Goal: Task Accomplishment & Management: Use online tool/utility

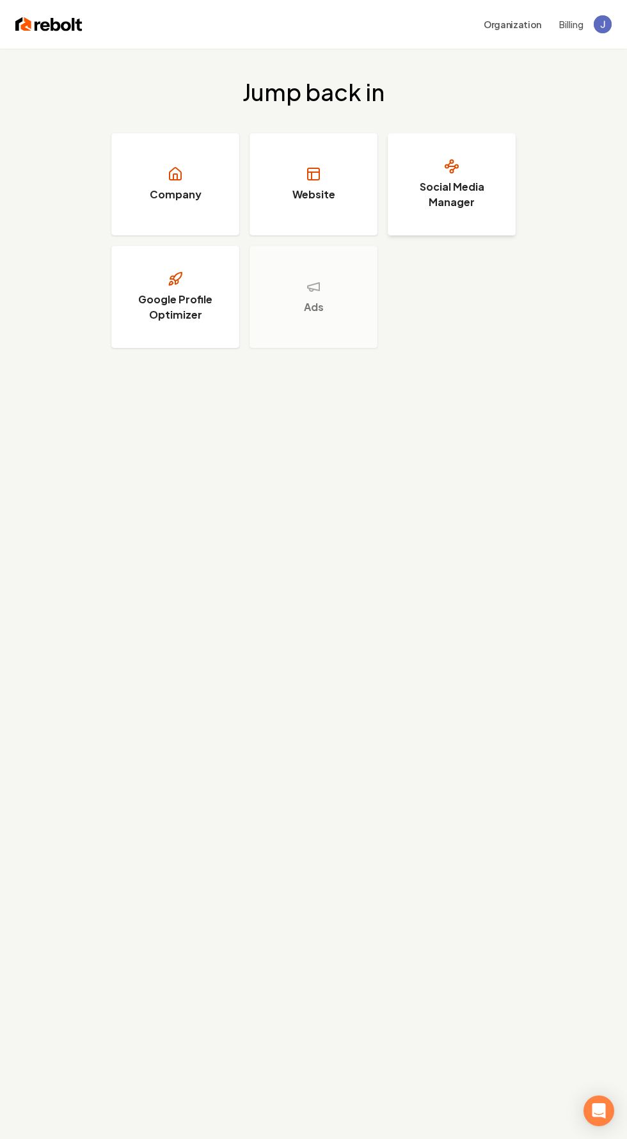
click at [455, 202] on h3 "Social Media Manager" at bounding box center [452, 194] width 96 height 31
click at [164, 182] on link "Company" at bounding box center [175, 184] width 128 height 102
click at [175, 312] on h3 "Google Profile Optimizer" at bounding box center [175, 307] width 96 height 31
